Goal: Task Accomplishment & Management: Use online tool/utility

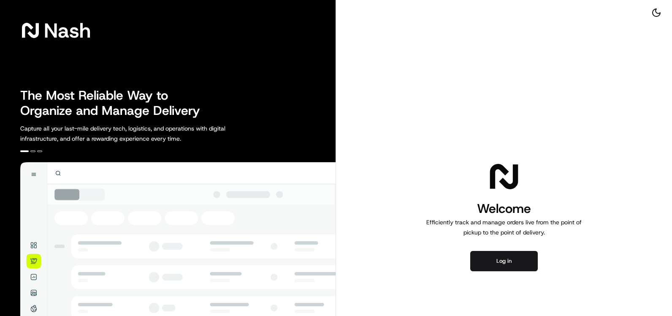
click at [498, 271] on div "Welcome Efficiently track and manage orders live from the point of pickup to th…" at bounding box center [504, 215] width 336 height 430
click at [497, 264] on button "Log in" at bounding box center [504, 261] width 68 height 20
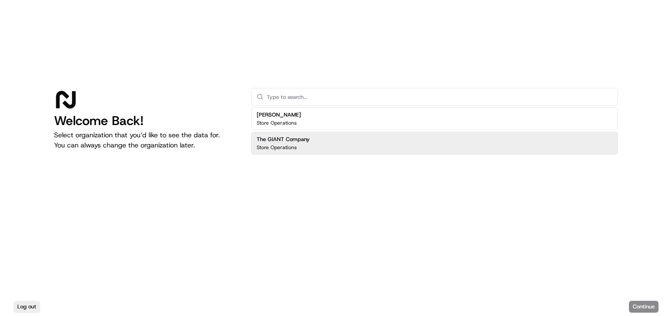
click at [447, 135] on div "The GIANT Company Store Operations" at bounding box center [434, 143] width 367 height 23
click at [649, 308] on button "Continue" at bounding box center [644, 307] width 30 height 12
